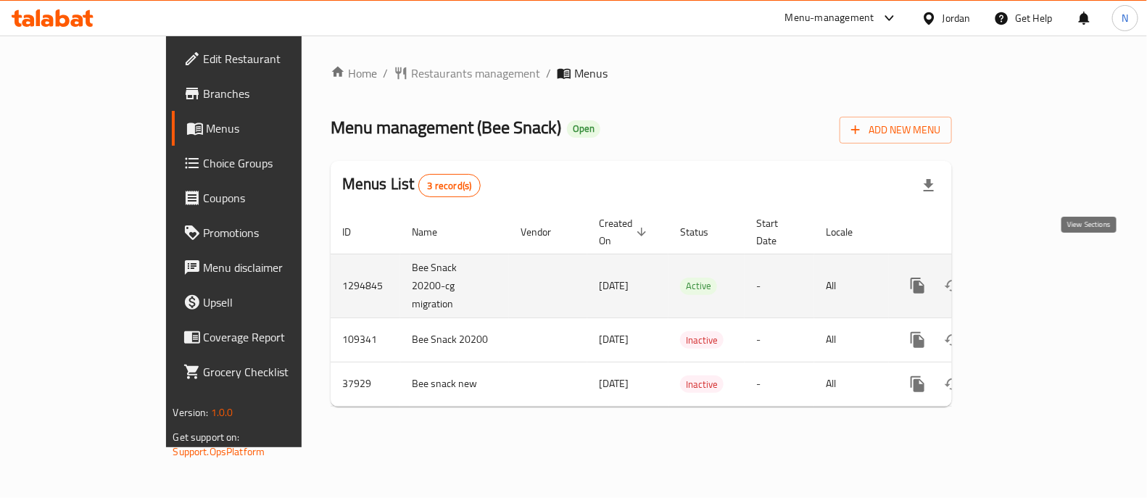
click at [1040, 274] on link "enhanced table" at bounding box center [1022, 285] width 35 height 35
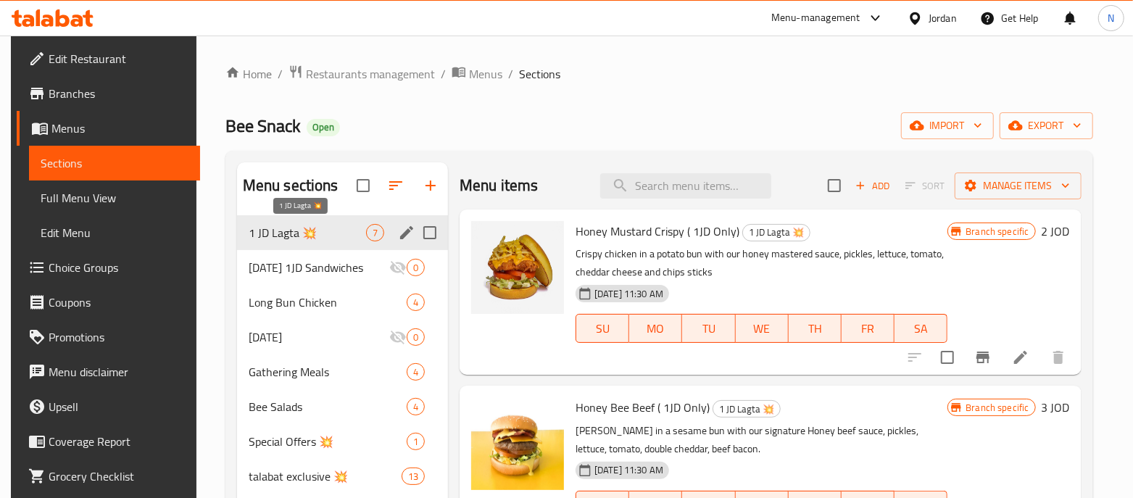
click at [332, 230] on span "1 JD Lagta 💥" at bounding box center [307, 232] width 117 height 17
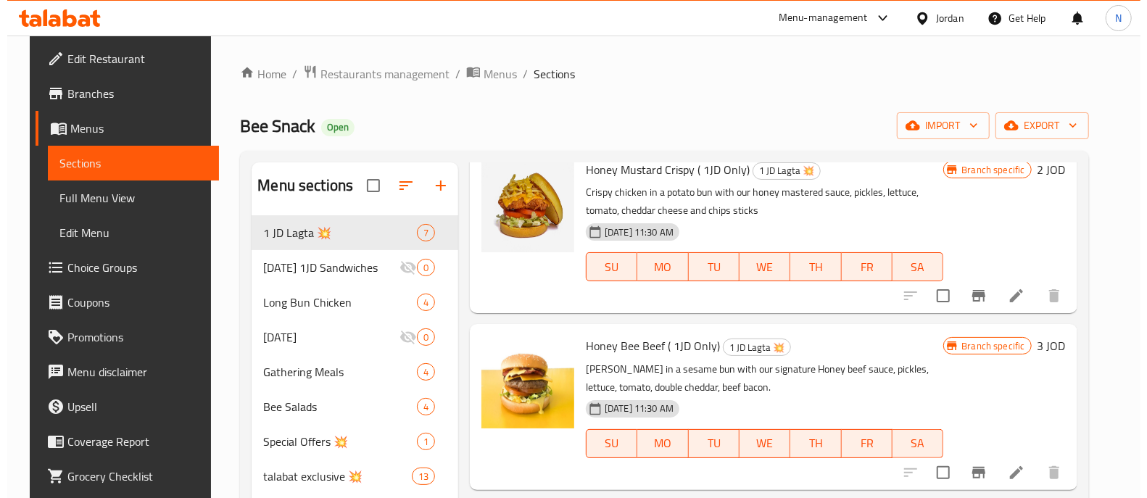
scroll to position [90, 0]
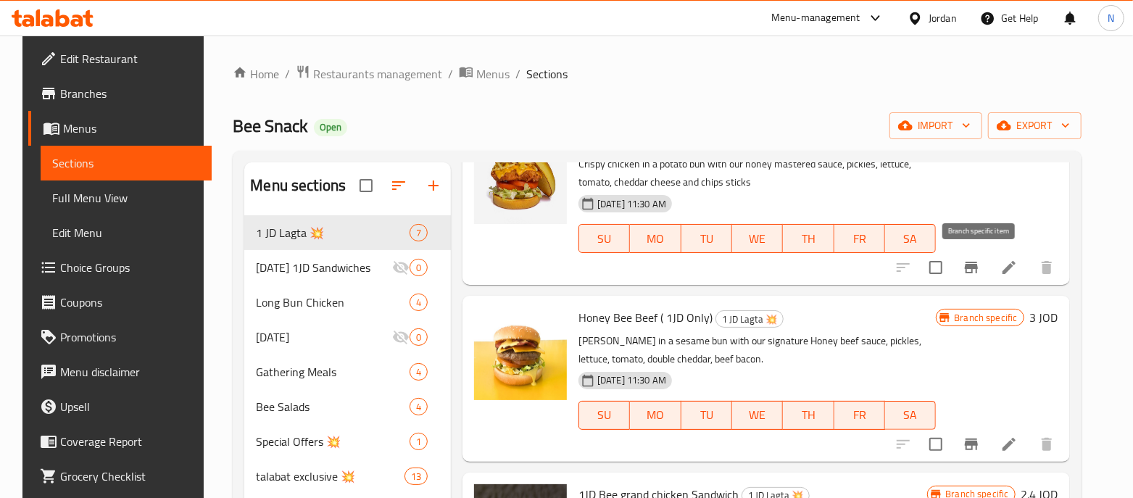
click at [978, 267] on icon "Branch-specific-item" at bounding box center [971, 268] width 13 height 12
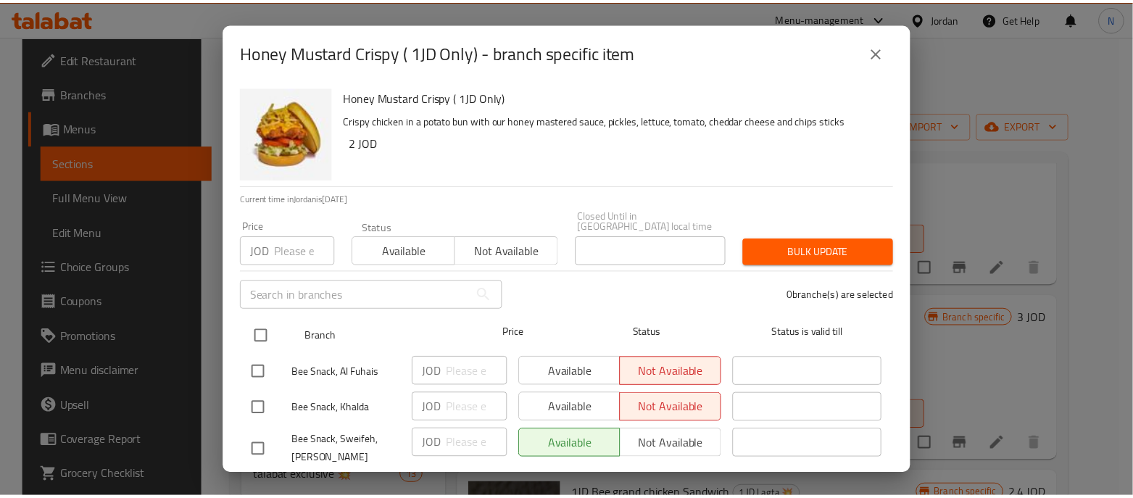
scroll to position [63, 0]
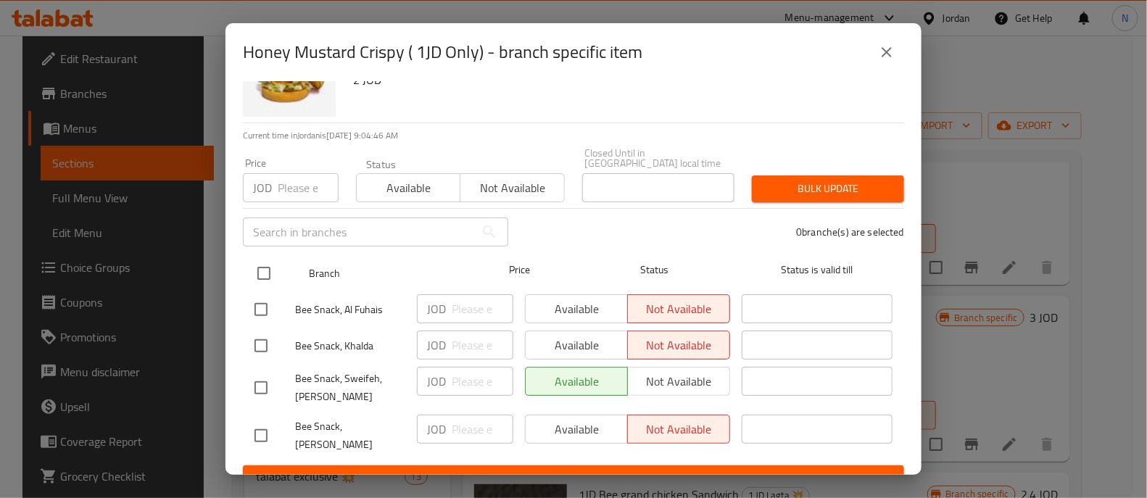
click at [265, 258] on input "checkbox" at bounding box center [264, 273] width 30 height 30
checkbox input "true"
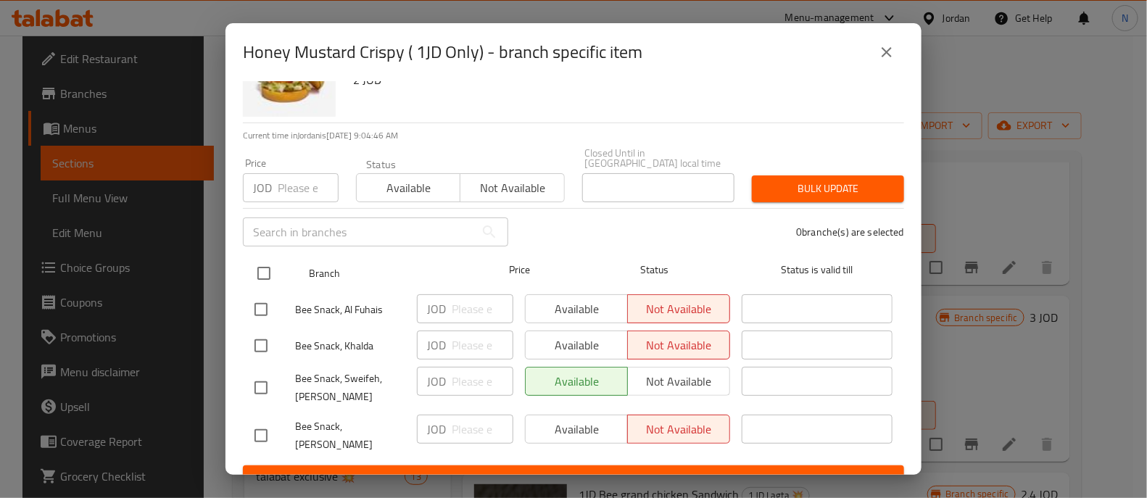
checkbox input "true"
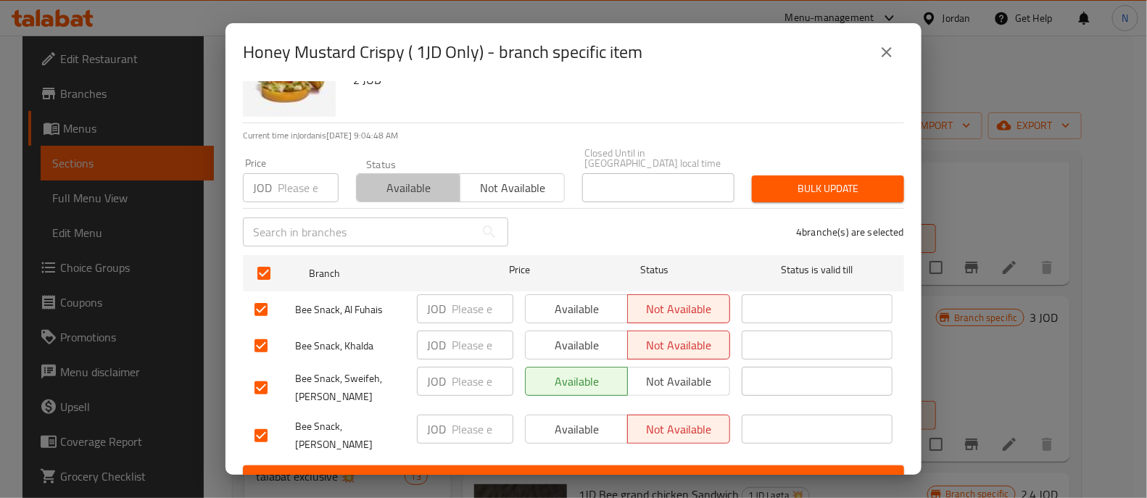
click at [395, 179] on span "Available" at bounding box center [409, 188] width 92 height 21
click at [608, 470] on span "Save" at bounding box center [574, 479] width 638 height 18
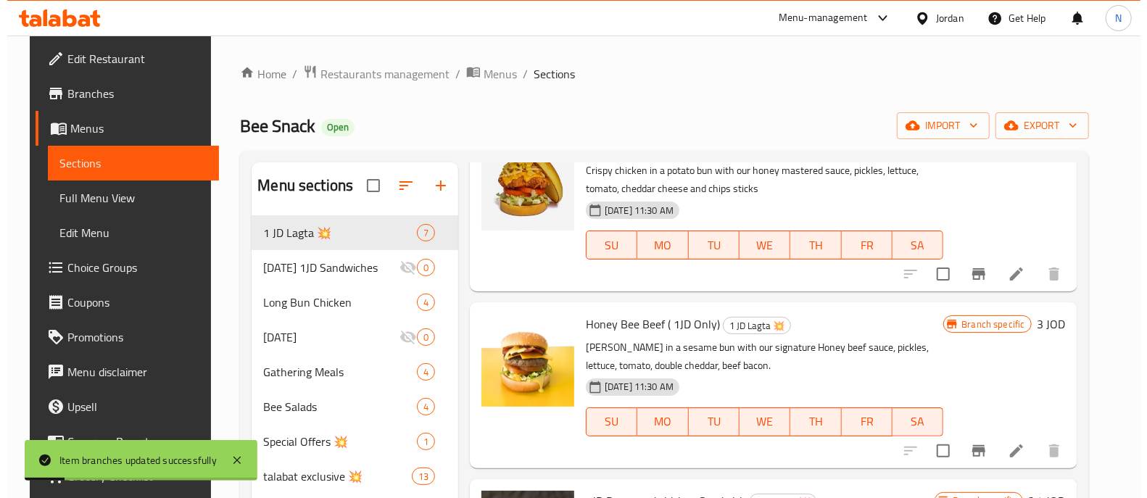
scroll to position [181, 0]
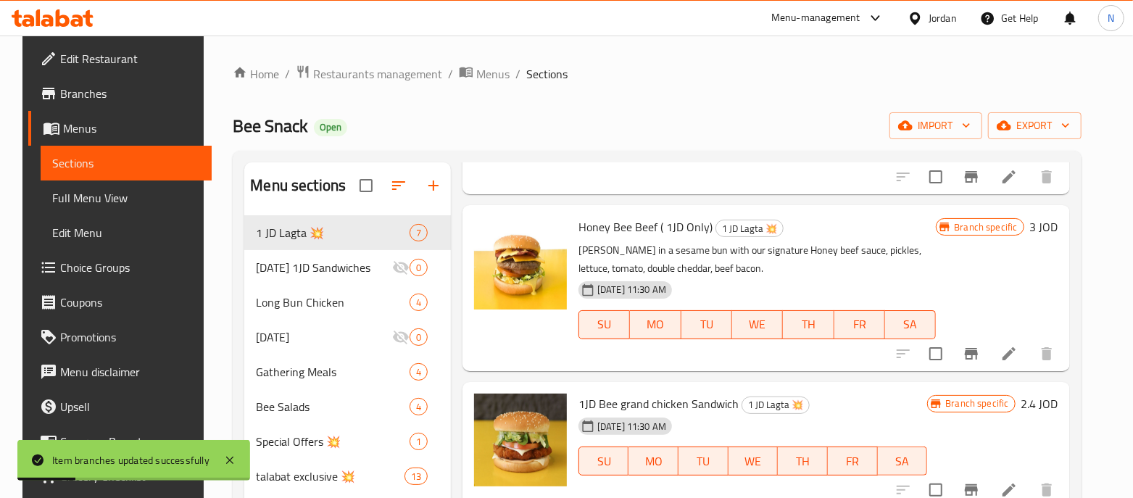
click at [978, 351] on icon "Branch-specific-item" at bounding box center [971, 354] width 13 height 12
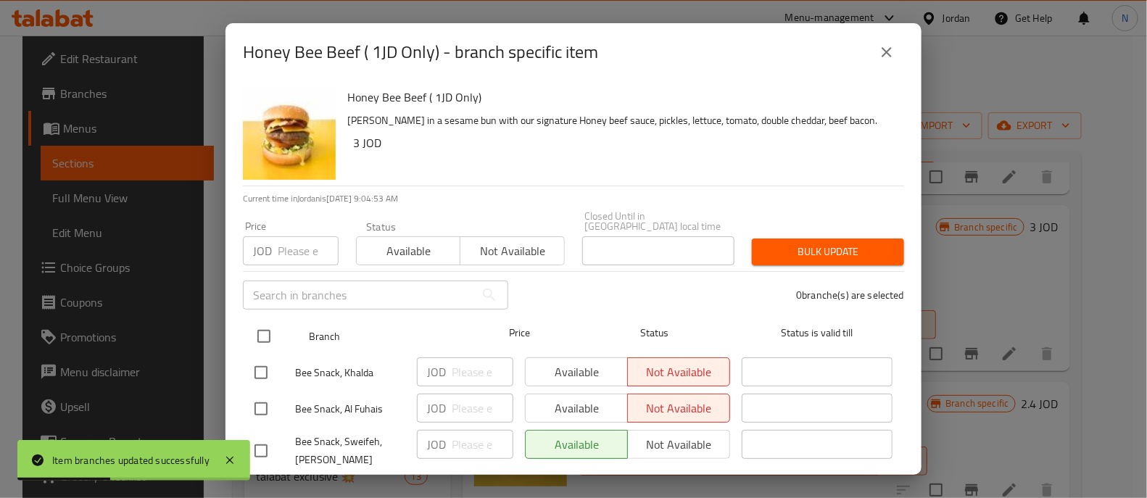
drag, startPoint x: 267, startPoint y: 331, endPoint x: 277, endPoint y: 317, distance: 17.1
click at [267, 330] on input "checkbox" at bounding box center [264, 336] width 30 height 30
checkbox input "true"
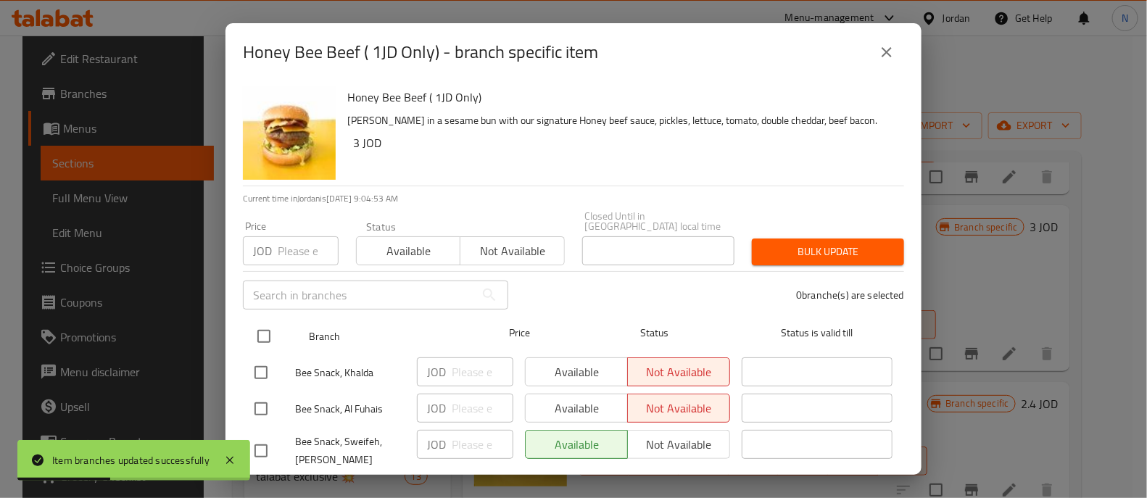
checkbox input "true"
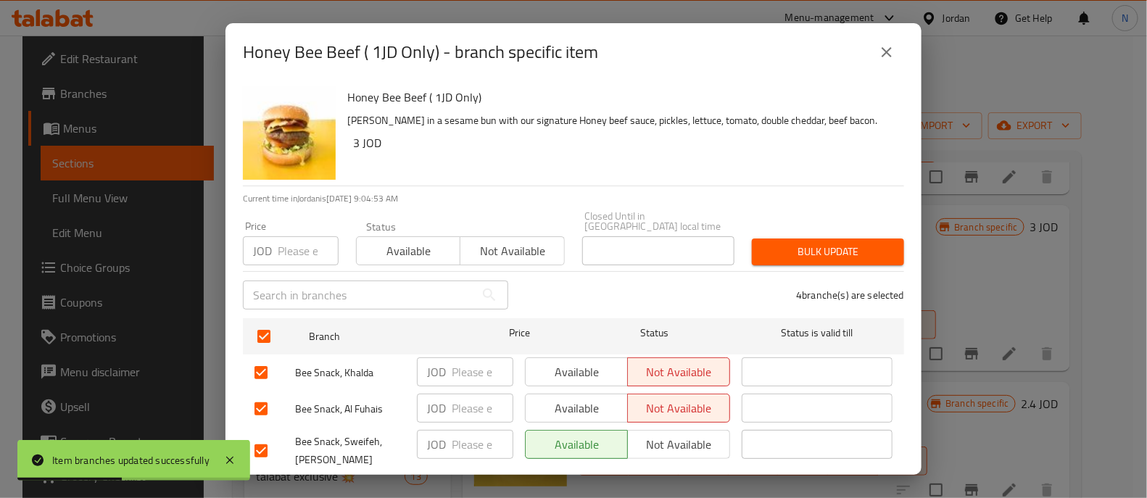
click at [378, 247] on span "Available" at bounding box center [409, 251] width 92 height 21
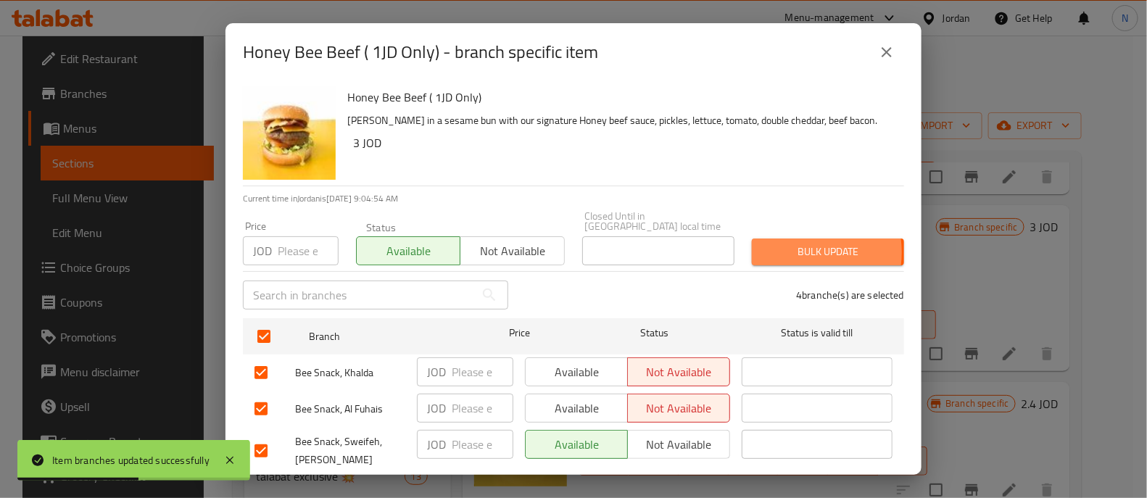
click at [780, 243] on span "Bulk update" at bounding box center [828, 252] width 129 height 18
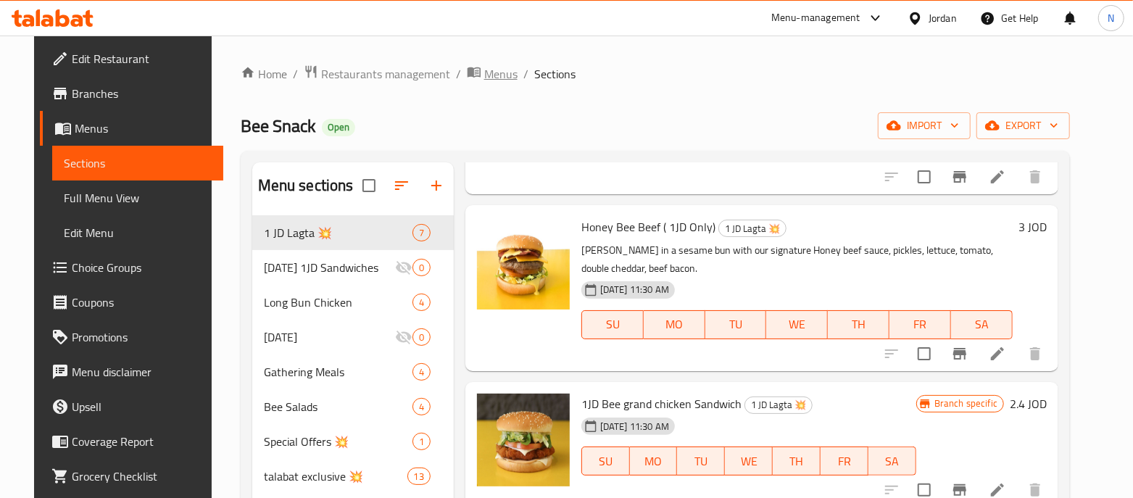
click at [484, 65] on span "Menus" at bounding box center [500, 73] width 33 height 17
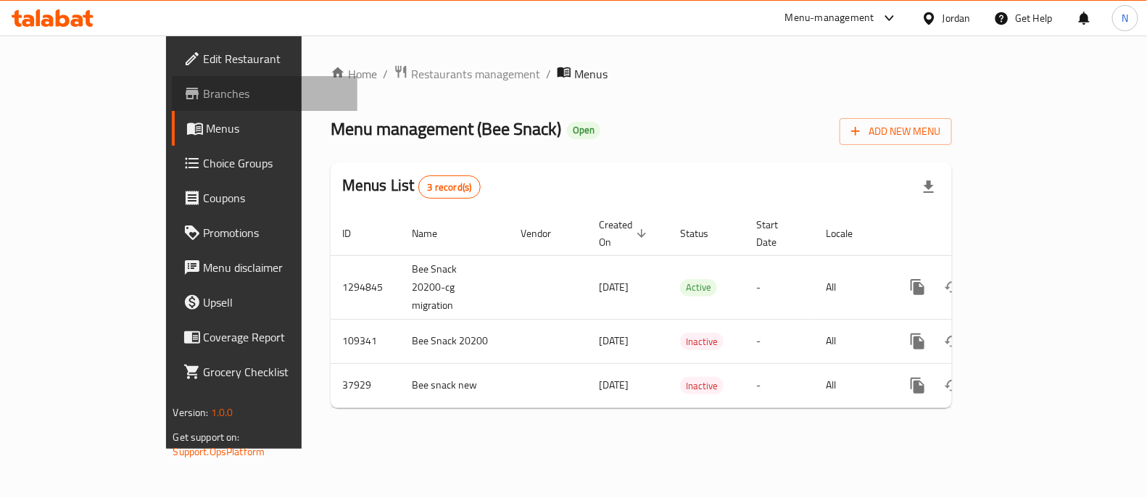
click at [204, 99] on span "Branches" at bounding box center [275, 93] width 142 height 17
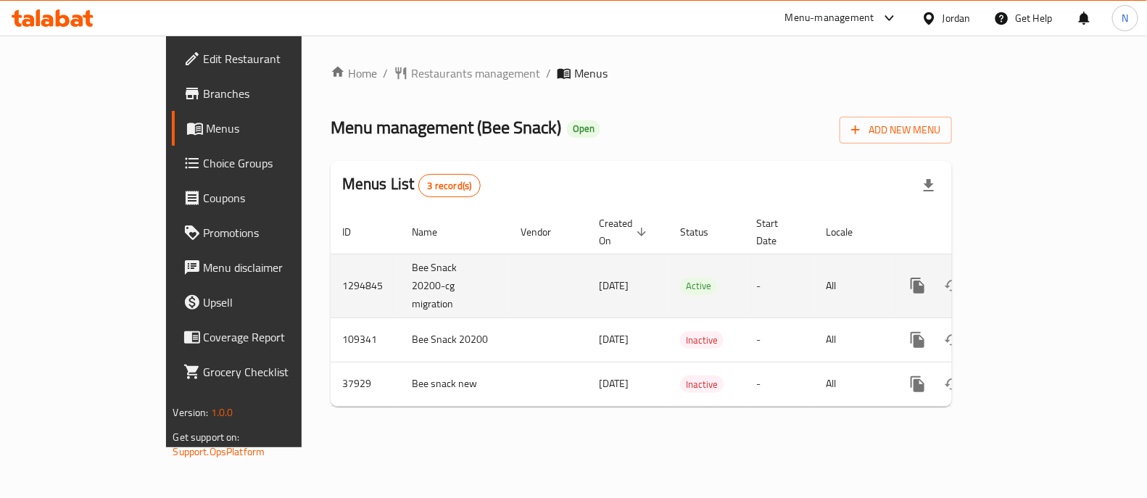
click at [1029, 279] on icon "enhanced table" at bounding box center [1022, 285] width 13 height 13
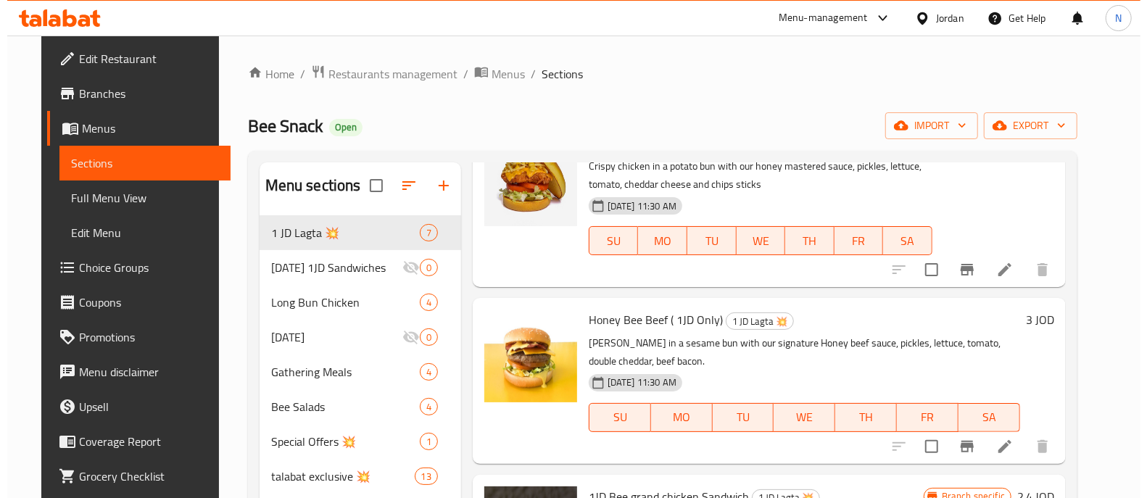
scroll to position [90, 0]
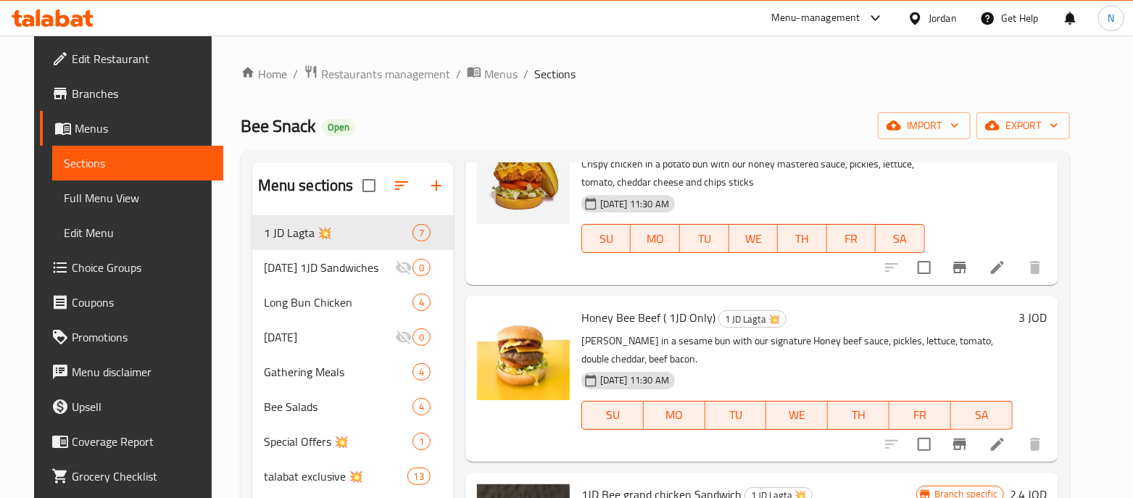
click at [969, 270] on icon "Branch-specific-item" at bounding box center [959, 267] width 17 height 17
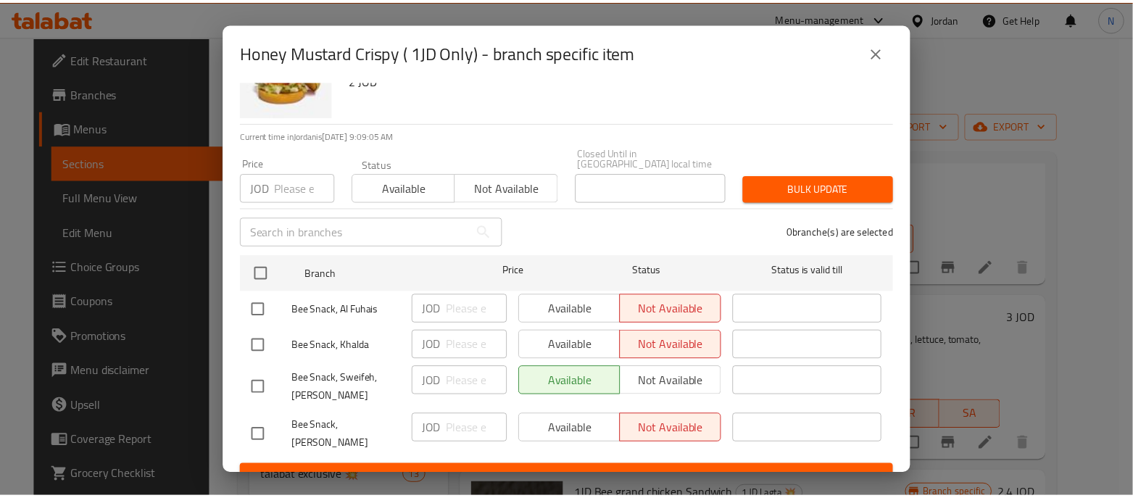
scroll to position [0, 0]
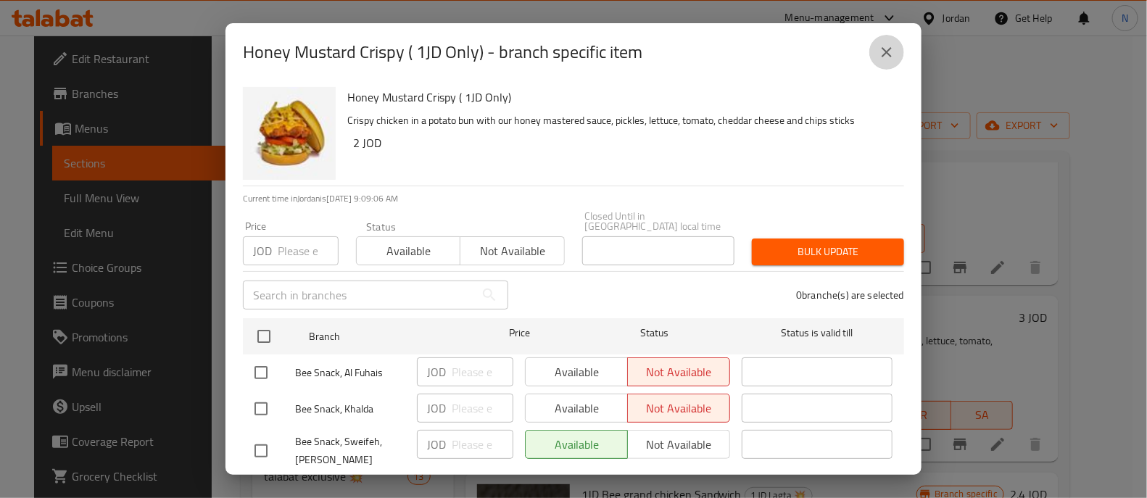
click at [885, 57] on icon "close" at bounding box center [886, 52] width 17 height 17
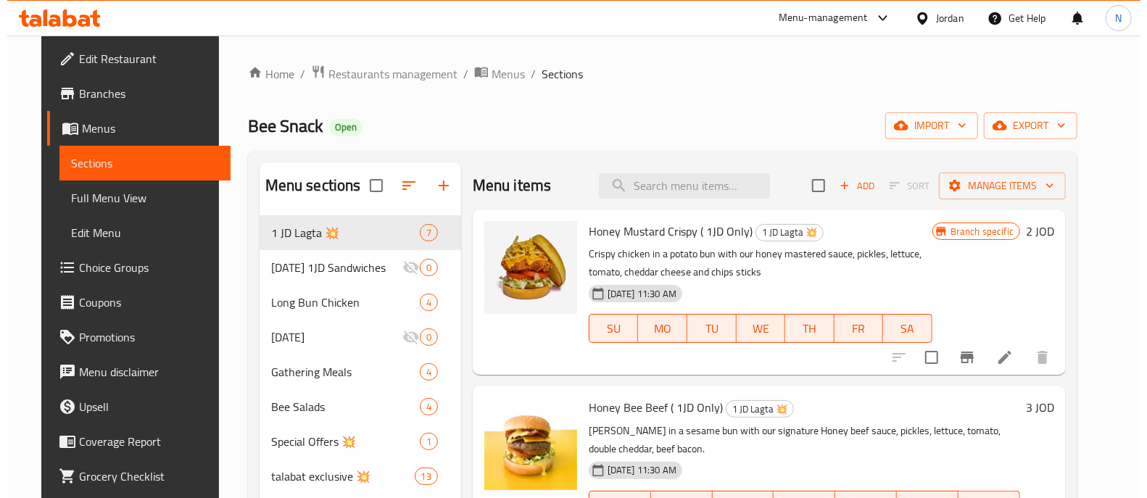
scroll to position [181, 0]
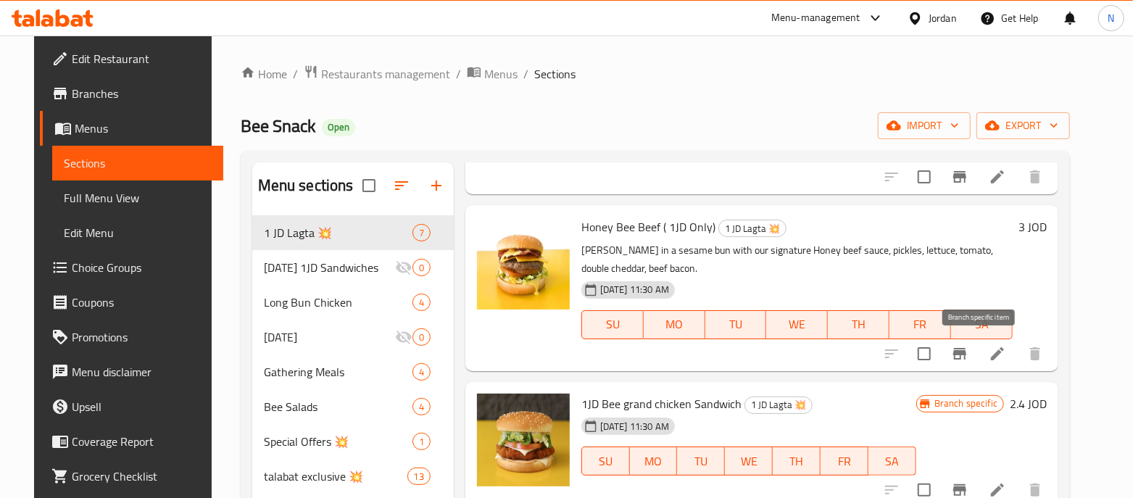
click at [969, 353] on icon "Branch-specific-item" at bounding box center [959, 353] width 17 height 17
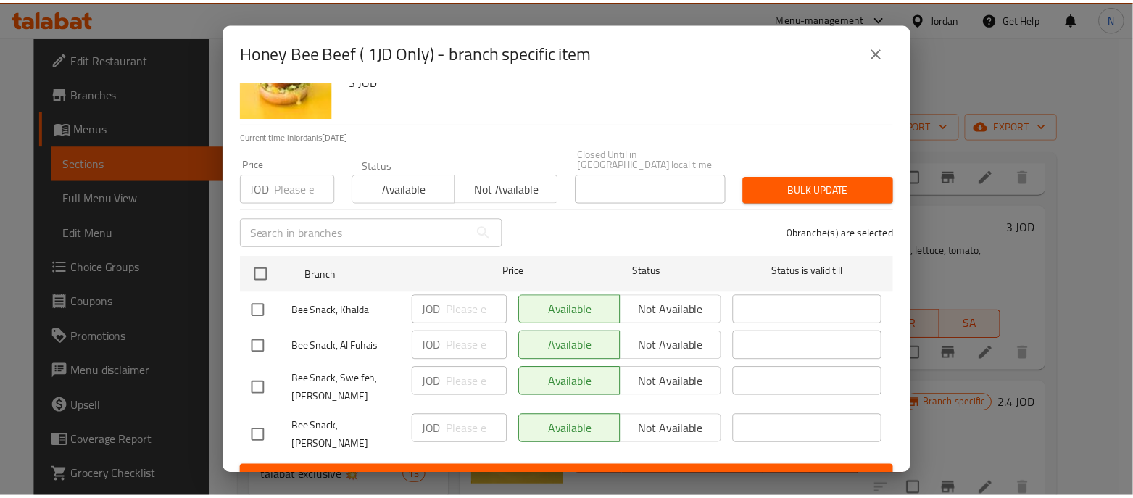
scroll to position [63, 0]
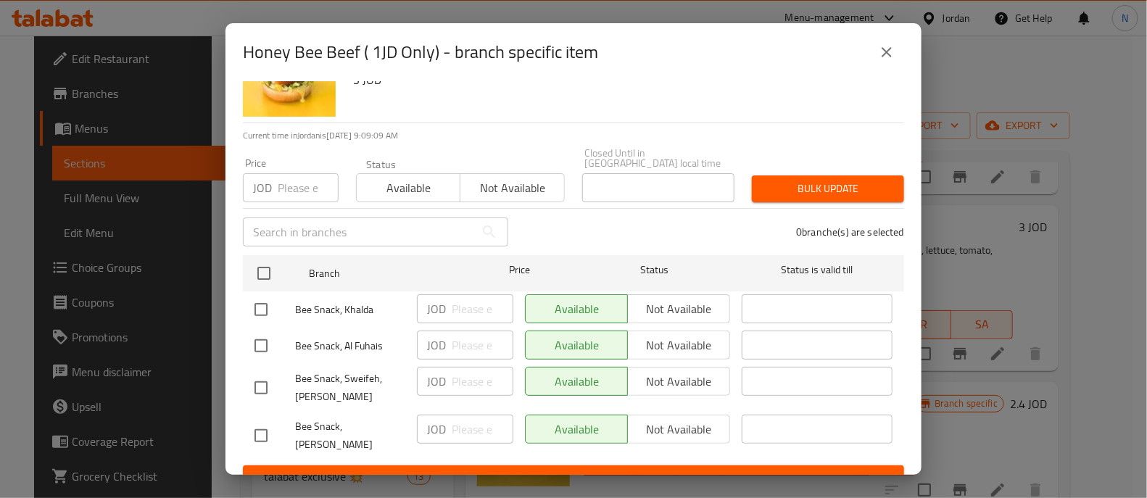
click at [885, 53] on icon "close" at bounding box center [887, 52] width 10 height 10
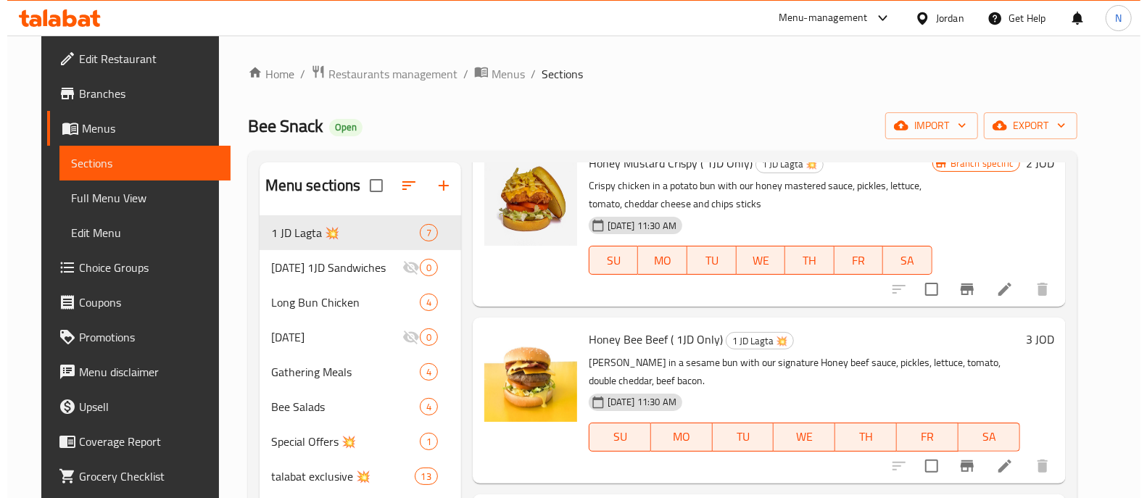
scroll to position [0, 0]
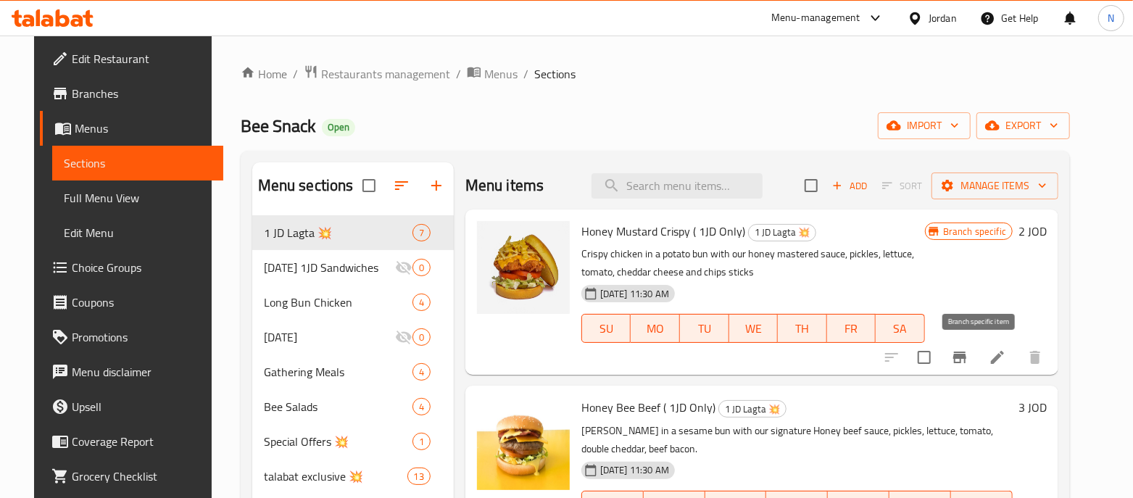
click at [969, 360] on icon "Branch-specific-item" at bounding box center [959, 357] width 17 height 17
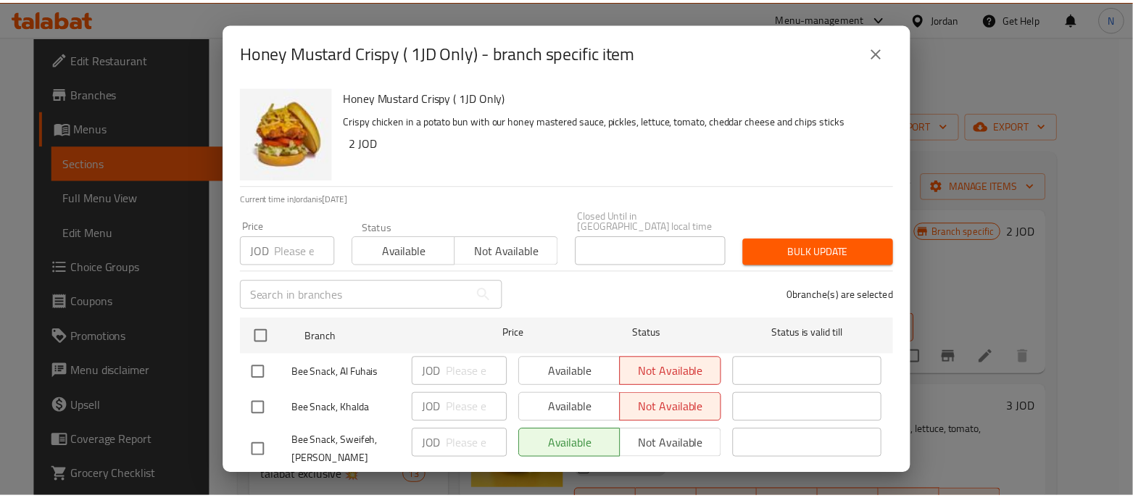
scroll to position [63, 0]
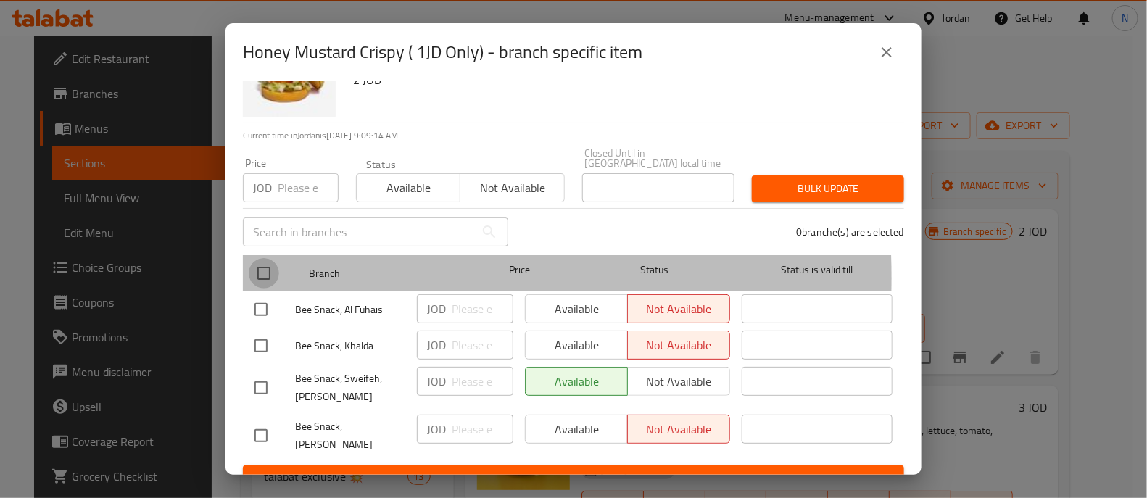
click at [265, 267] on input "checkbox" at bounding box center [264, 273] width 30 height 30
checkbox input "true"
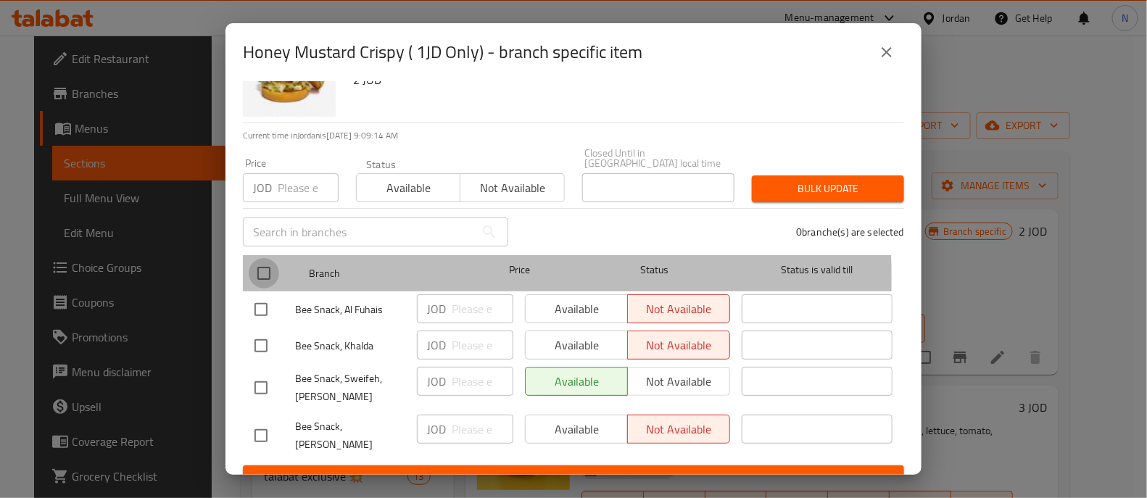
checkbox input "true"
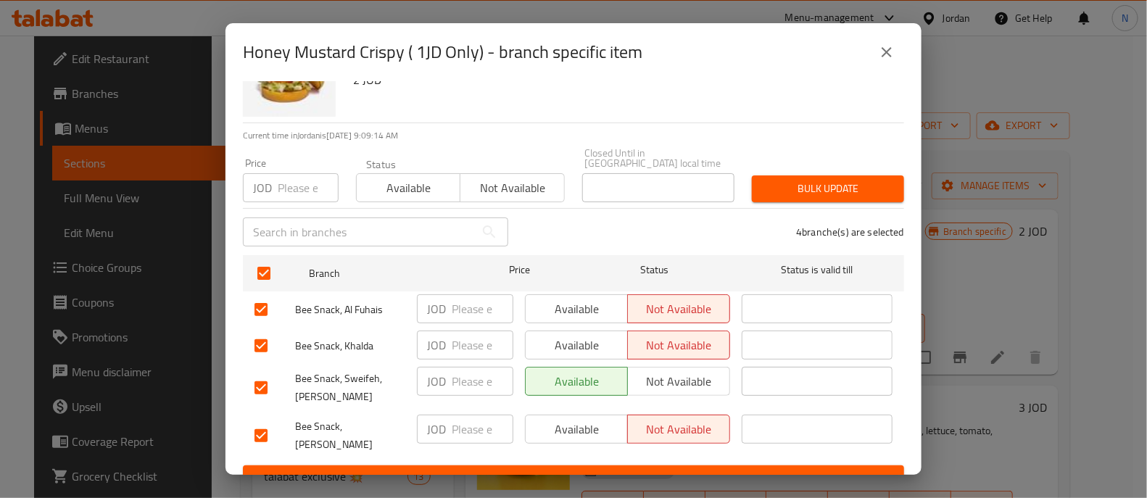
click at [406, 183] on span "Available" at bounding box center [409, 188] width 92 height 21
click at [808, 190] on button "Bulk update" at bounding box center [828, 188] width 152 height 27
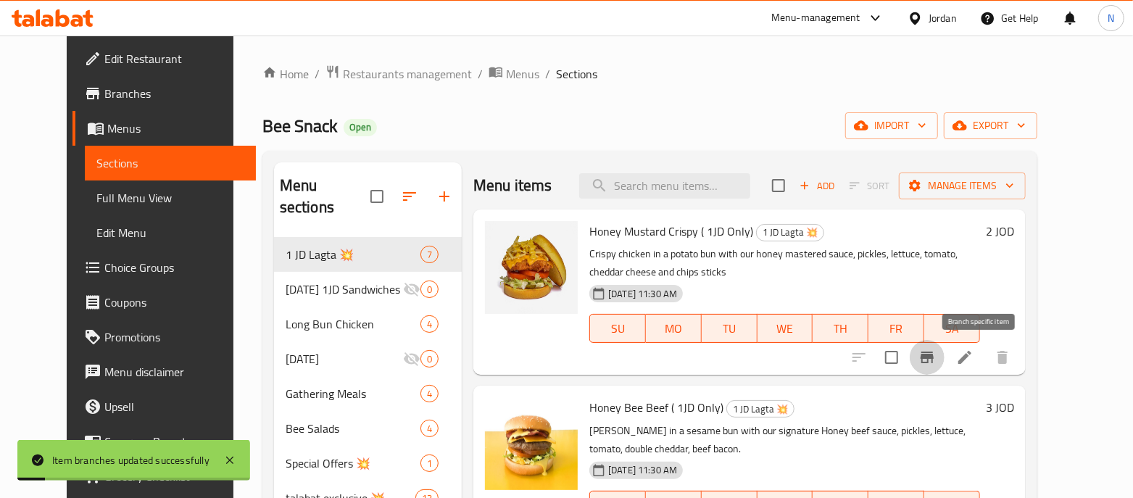
click at [936, 353] on icon "Branch-specific-item" at bounding box center [927, 357] width 17 height 17
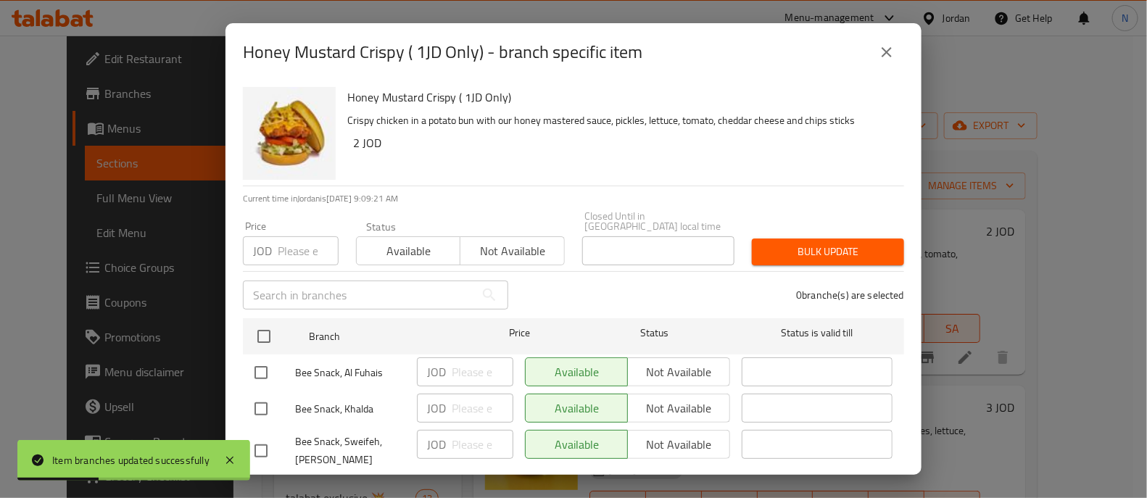
click at [882, 63] on button "close" at bounding box center [886, 52] width 35 height 35
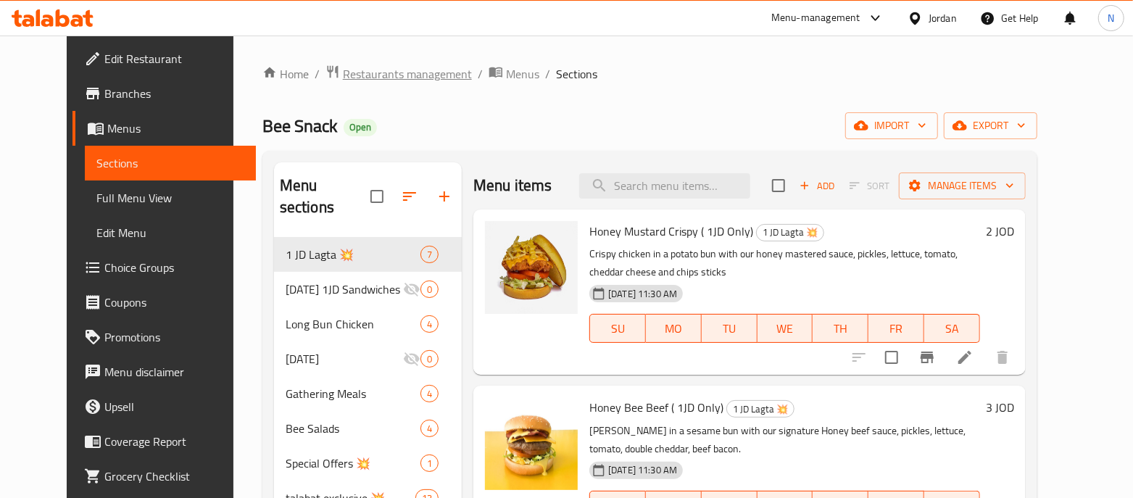
click at [400, 79] on span "Restaurants management" at bounding box center [407, 73] width 129 height 17
